Goal: Information Seeking & Learning: Find specific fact

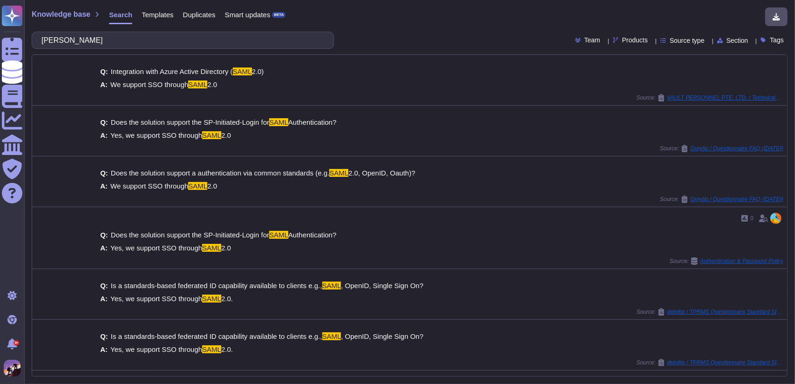
type input "sa"
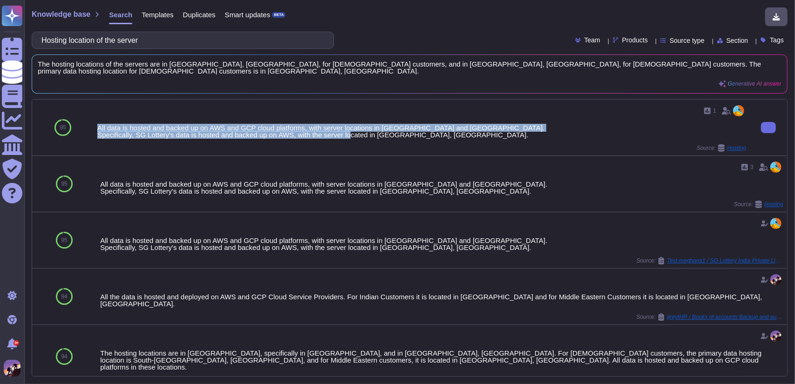
drag, startPoint x: 97, startPoint y: 121, endPoint x: 442, endPoint y: 128, distance: 344.6
click at [442, 128] on div "All data is hosted and backed up on AWS and GCP cloud platforms, with server lo…" at bounding box center [421, 131] width 649 height 14
copy div "All data is hosted and backed up on AWS and GCP cloud platforms, with server lo…"
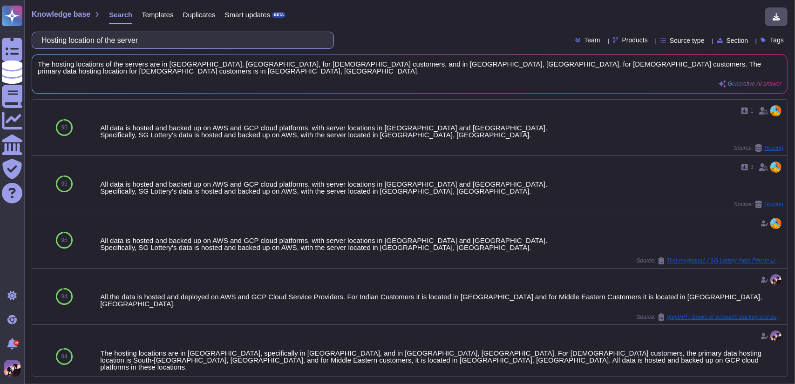
click at [283, 34] on input "Hosting location of the server" at bounding box center [180, 40] width 287 height 16
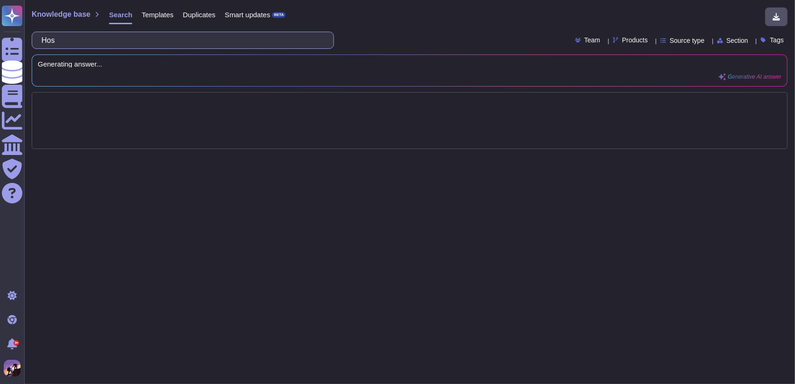
type input "Ho"
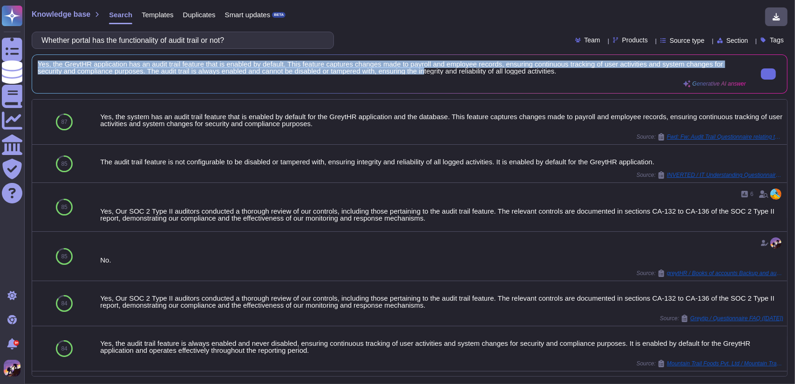
scroll to position [1, 0]
drag, startPoint x: 39, startPoint y: 63, endPoint x: 560, endPoint y: 75, distance: 520.7
click at [560, 75] on div "Yes, the GreytHR application has an audit trail feature that is enabled by defa…" at bounding box center [392, 74] width 708 height 27
copy span "Yes, the GreytHR application has an audit trail feature that is enabled by defa…"
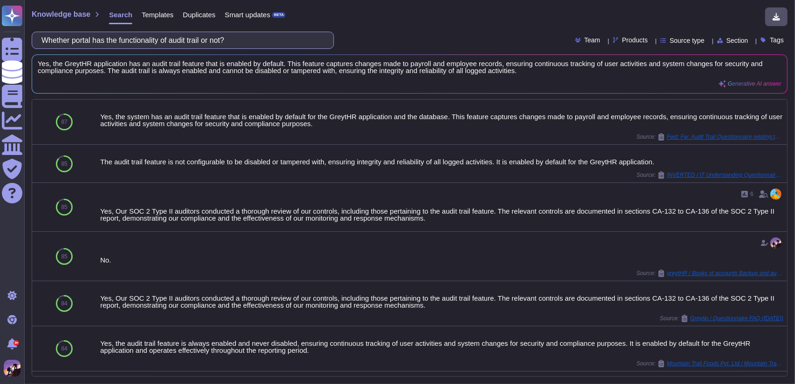
click at [267, 38] on input "Whether portal has the functionality of audit trail or not?" at bounding box center [180, 40] width 287 height 16
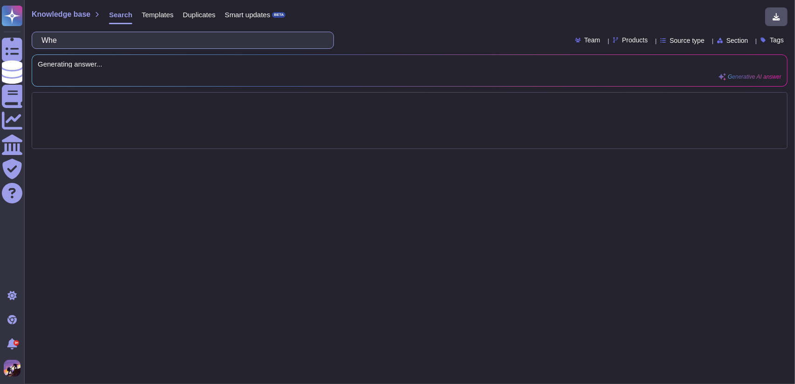
type input "Wh"
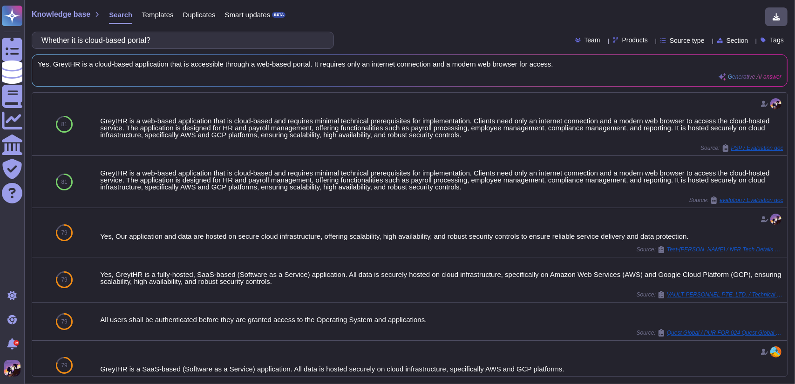
click at [37, 63] on div "Yes, GreytHR is a cloud-based application that is accessible through a web-base…" at bounding box center [409, 70] width 755 height 31
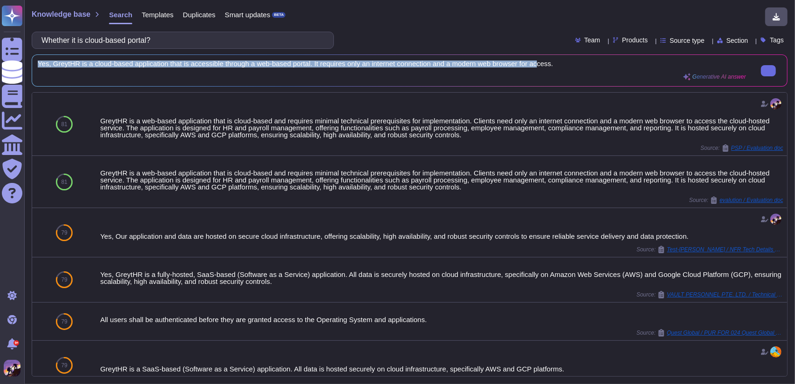
scroll to position [0, 0]
drag, startPoint x: 38, startPoint y: 63, endPoint x: 565, endPoint y: 66, distance: 526.6
click at [565, 66] on span "Yes, GreytHR is a cloud-based application that is accessible through a web-base…" at bounding box center [392, 64] width 708 height 7
copy span "Yes, GreytHR is a cloud-based application that is accessible through a web-base…"
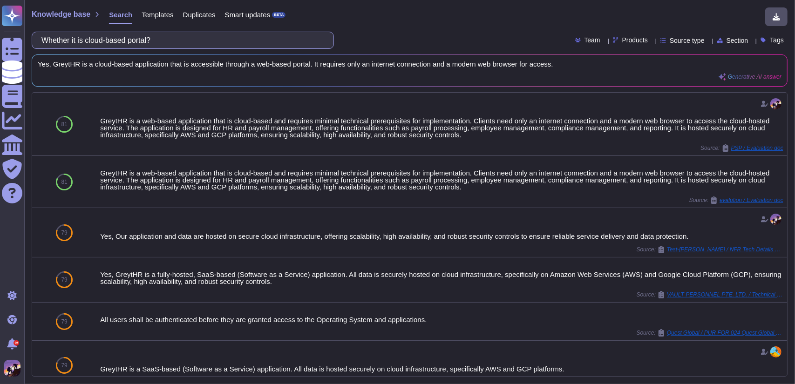
click at [191, 44] on input "Whether it is cloud-based portal?" at bounding box center [180, 40] width 287 height 16
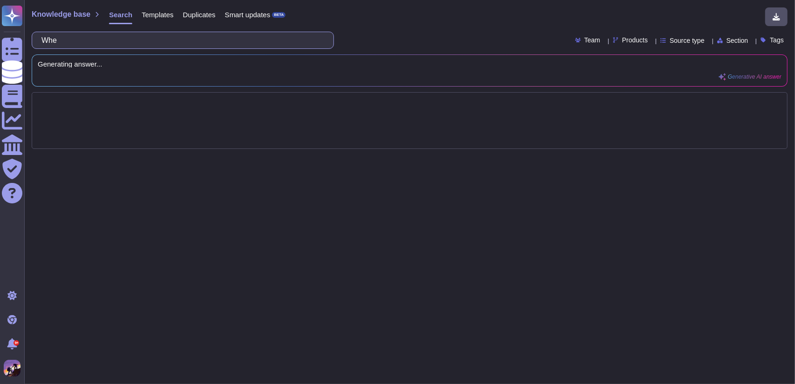
type input "Wh"
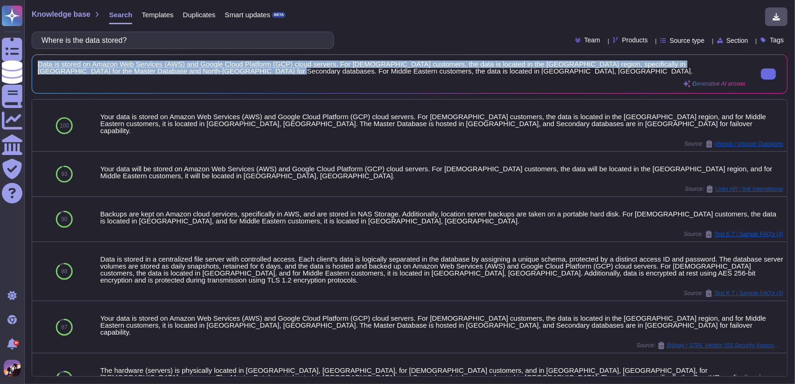
scroll to position [1, 0]
drag, startPoint x: 39, startPoint y: 63, endPoint x: 376, endPoint y: 76, distance: 337.8
click at [376, 76] on div "Data is stored on Amazon Web Services (AWS) and Google Cloud Platform (GCP) clo…" at bounding box center [392, 74] width 708 height 27
copy span "Data is stored on Amazon Web Services (AWS) and Google Cloud Platform (GCP) clo…"
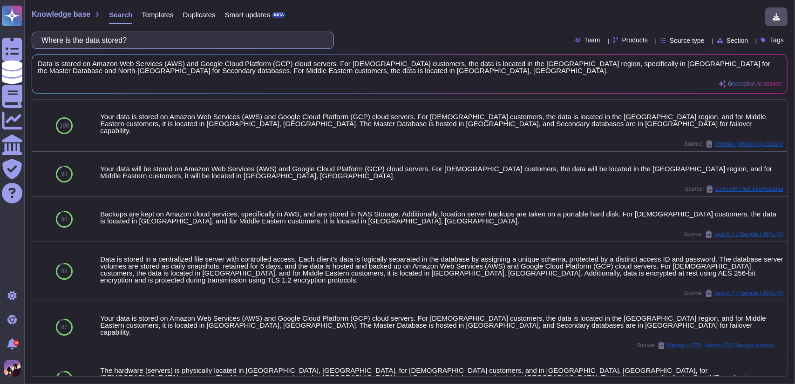
click at [150, 41] on input "Where is the data stored?" at bounding box center [180, 40] width 287 height 16
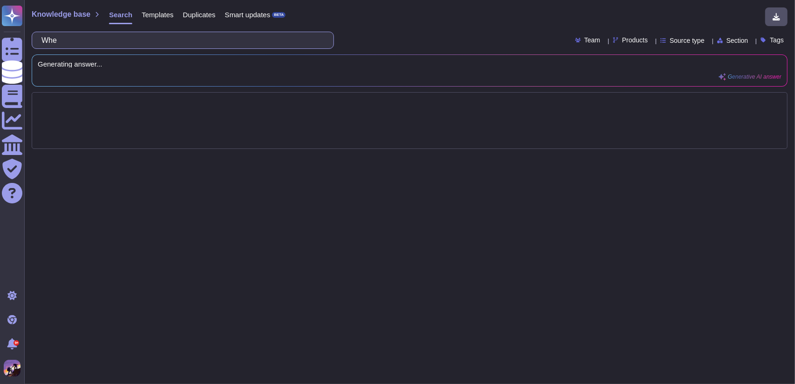
type input "Wh"
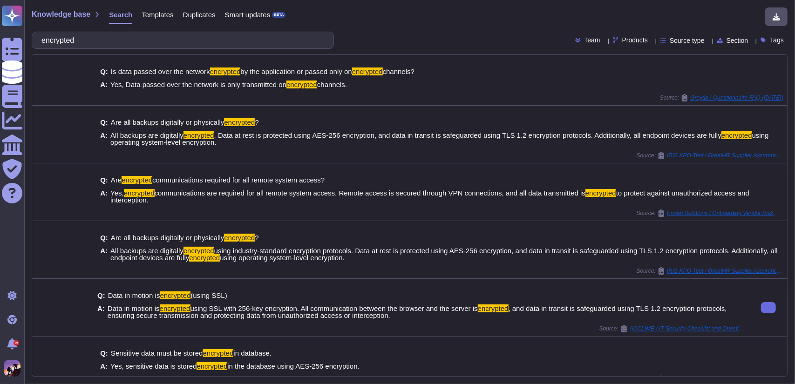
scroll to position [67, 0]
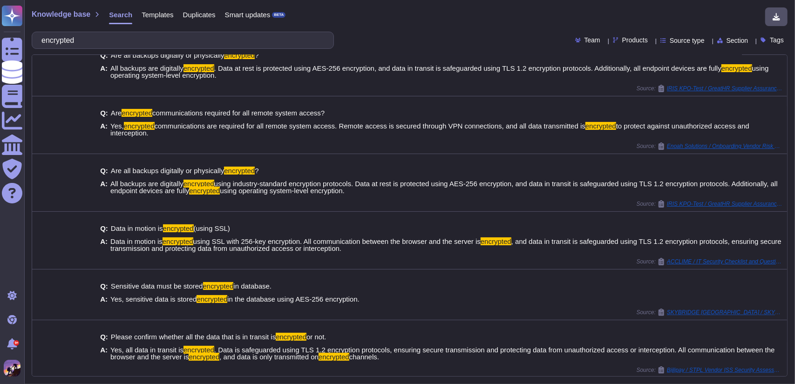
click at [143, 40] on input "encrypted" at bounding box center [180, 40] width 287 height 16
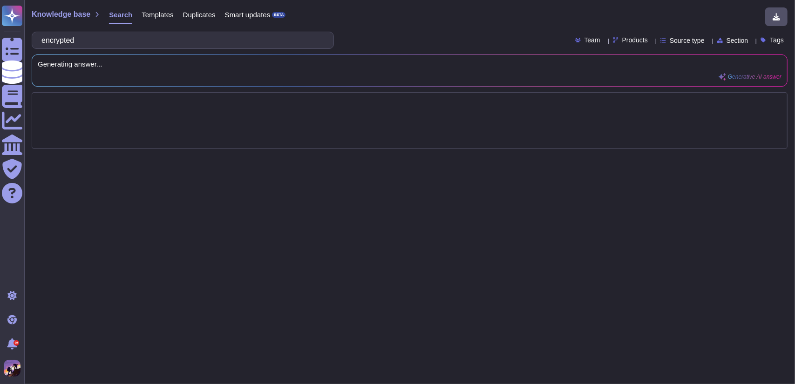
scroll to position [0, 0]
type input "en"
type input "transit"
